Goal: Book appointment/travel/reservation

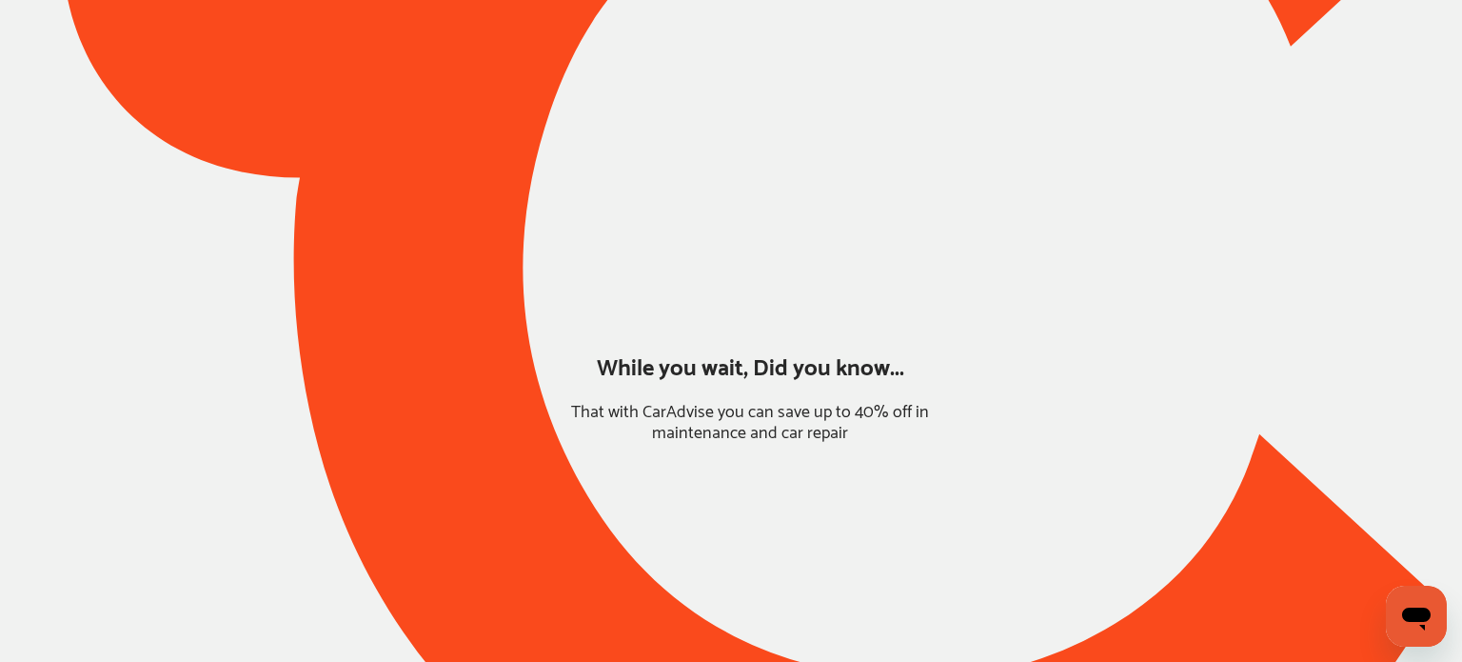
type input "*****"
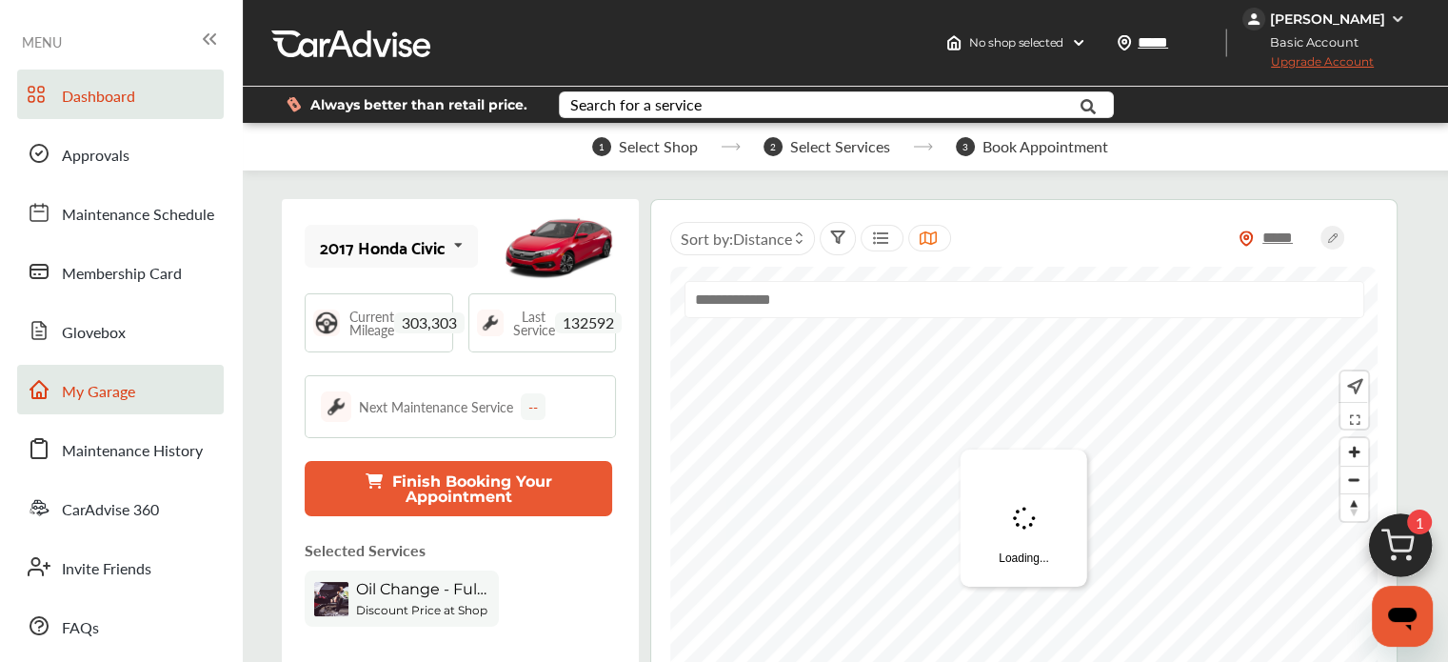
click at [118, 397] on span "My Garage" at bounding box center [98, 392] width 73 height 25
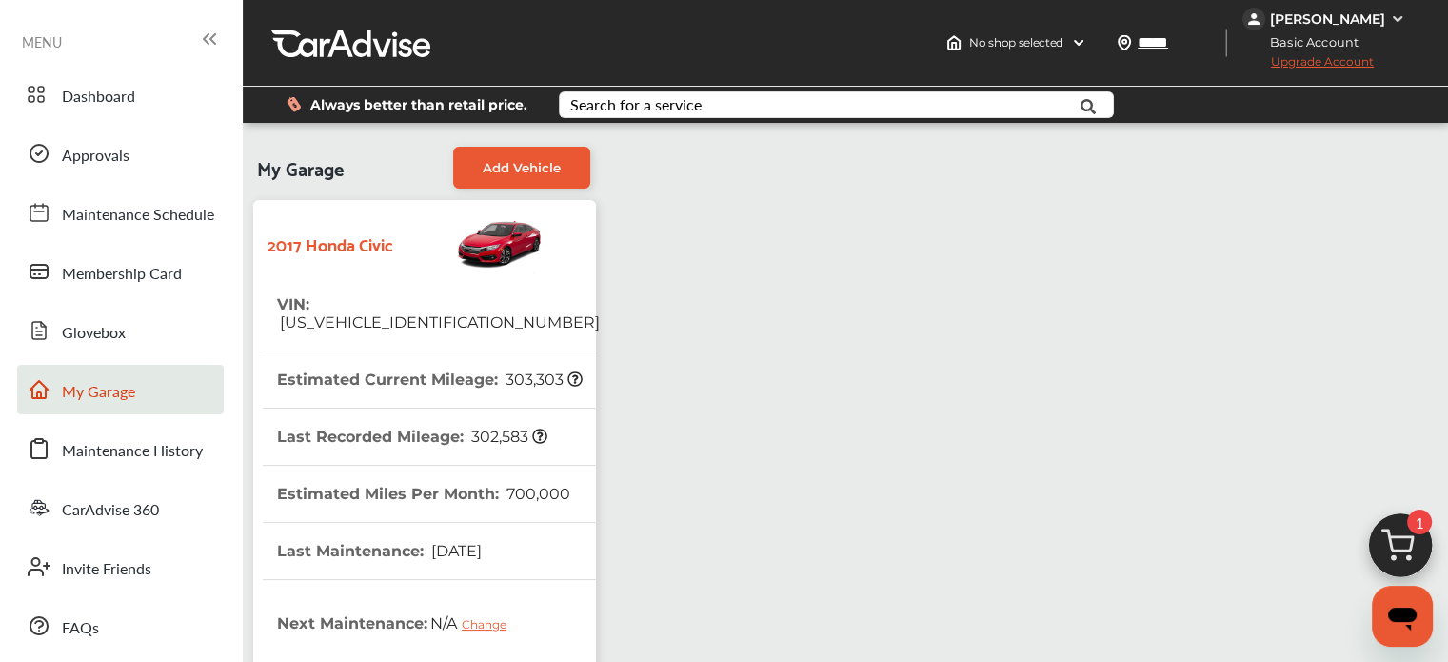
click at [1355, 537] on img at bounding box center [1400, 549] width 91 height 91
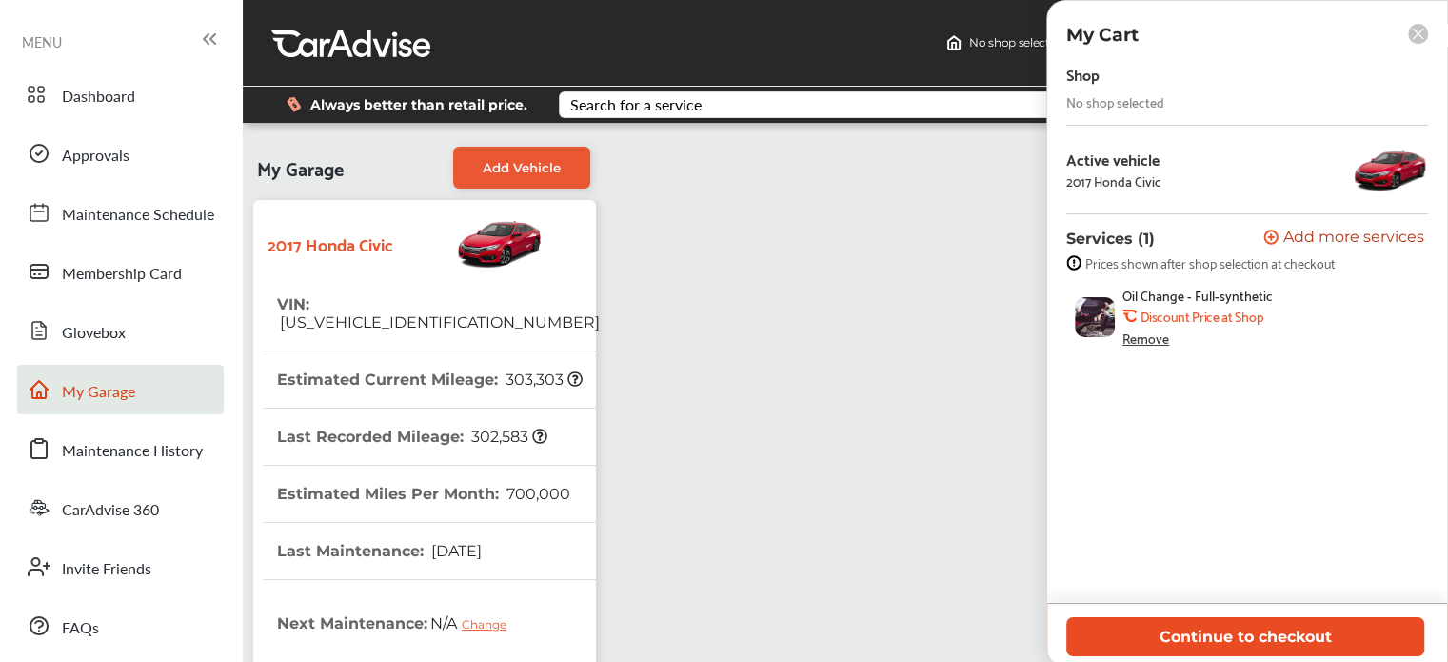
click at [1279, 622] on button "Continue to checkout" at bounding box center [1245, 636] width 358 height 39
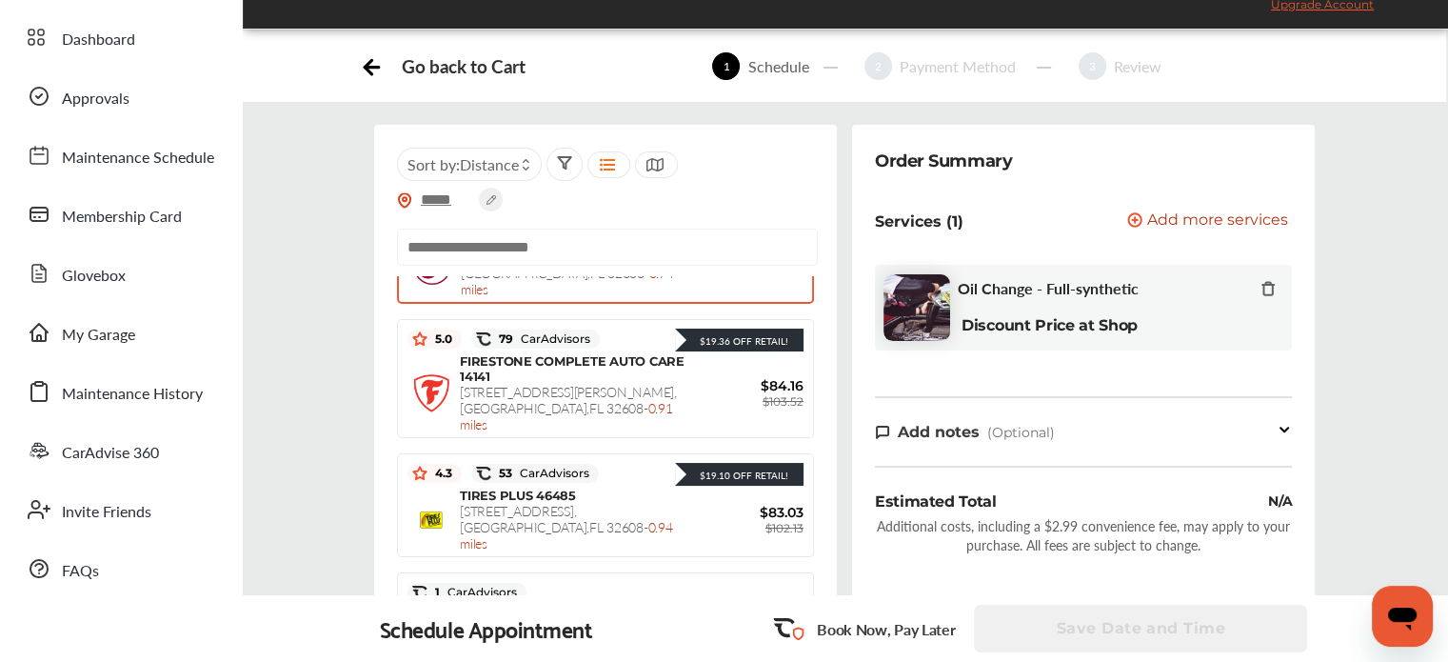
scroll to position [102, 0]
click at [641, 383] on span "[STREET_ADDRESS][PERSON_NAME] - 0.91 miles" at bounding box center [568, 408] width 217 height 51
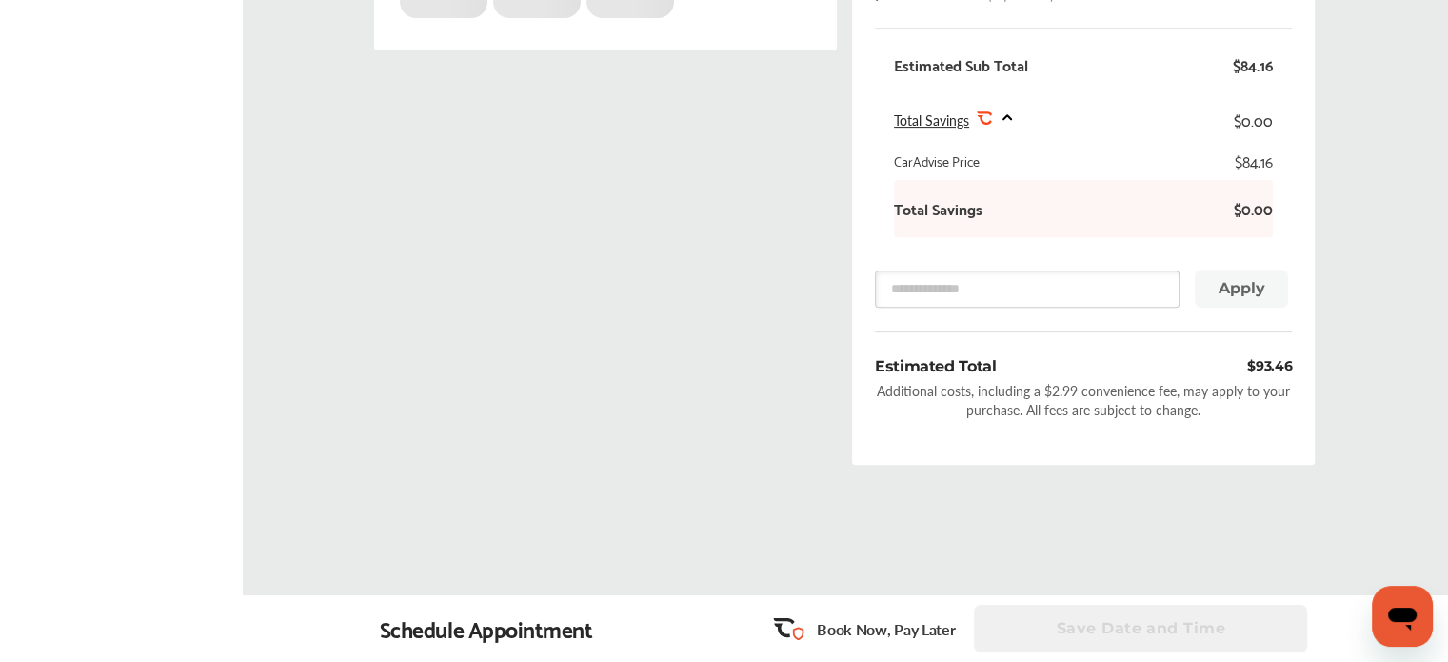
scroll to position [696, 0]
